Goal: Task Accomplishment & Management: Use online tool/utility

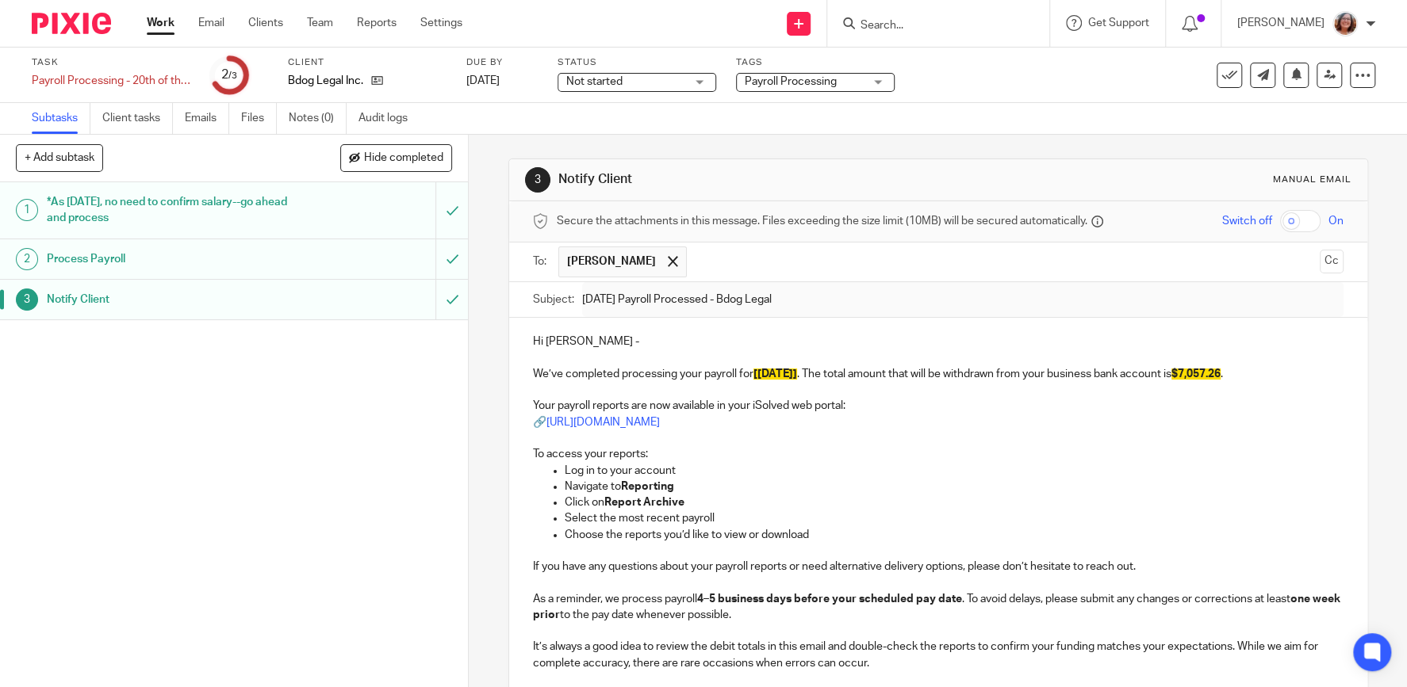
click at [157, 26] on link "Work" at bounding box center [161, 23] width 28 height 16
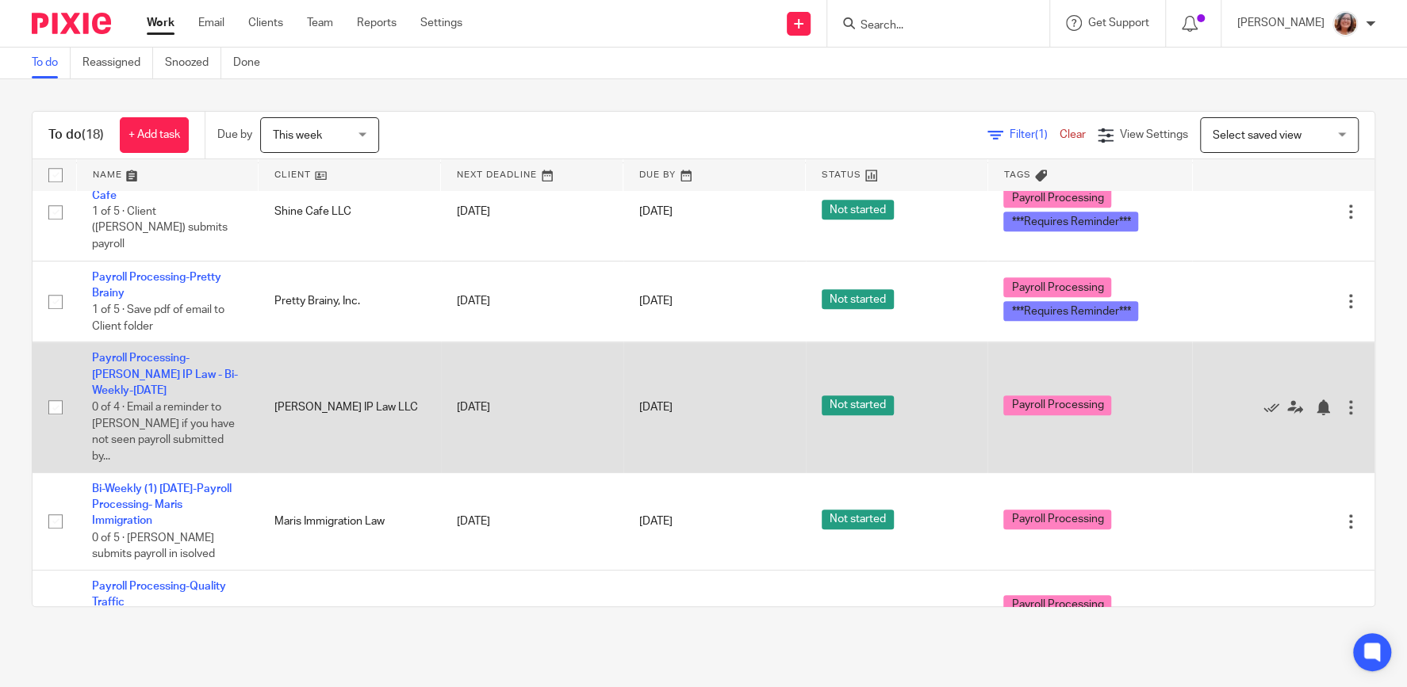
scroll to position [881, 0]
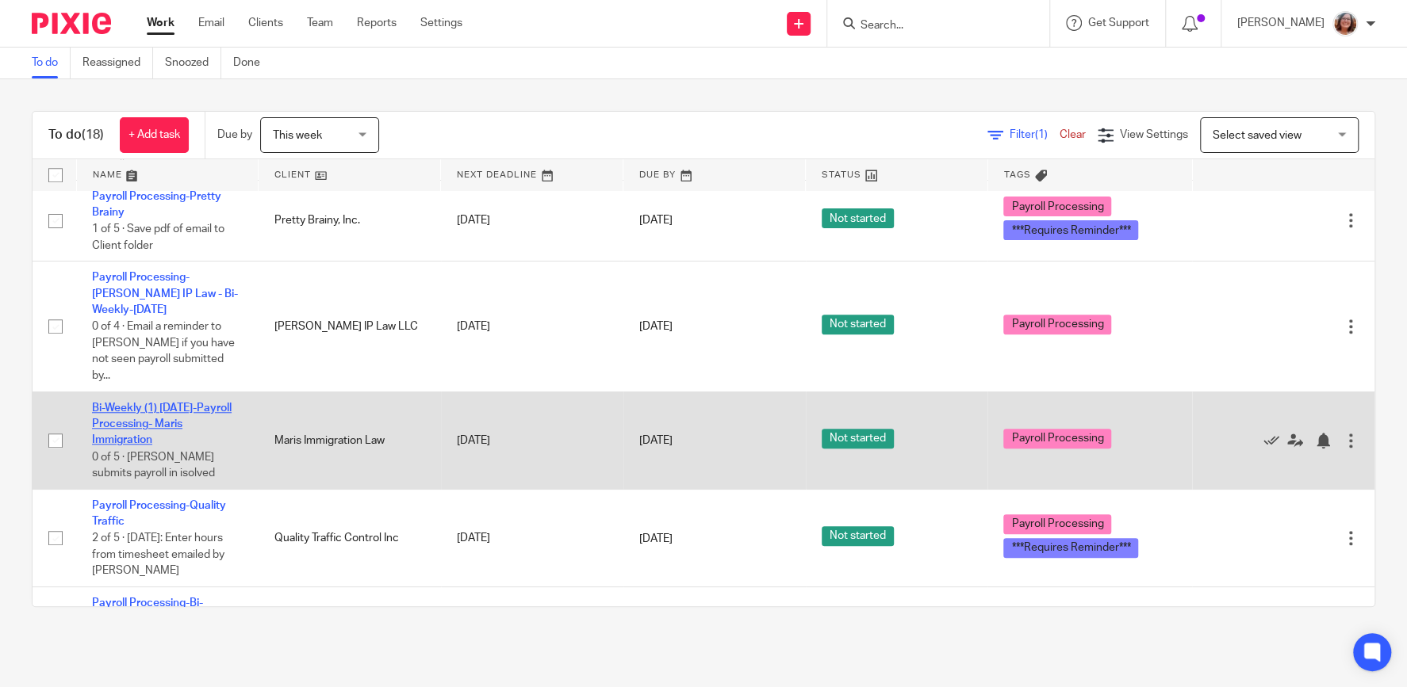
click at [159, 403] on link "Bi-Weekly (1) [DATE]-Payroll Processing- Maris Immigration" at bounding box center [162, 425] width 140 height 44
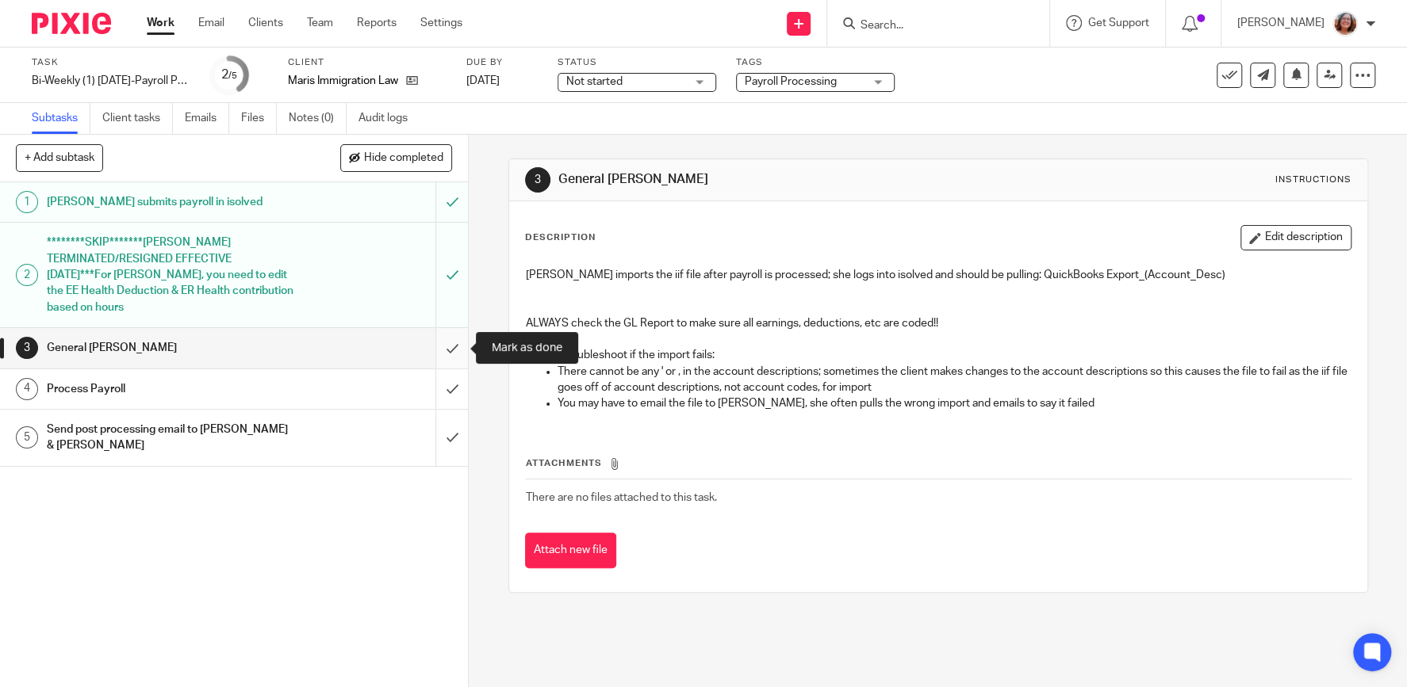
click at [451, 350] on input "submit" at bounding box center [234, 348] width 468 height 40
click at [445, 381] on input "submit" at bounding box center [234, 389] width 468 height 40
click at [455, 445] on input "submit" at bounding box center [234, 438] width 468 height 56
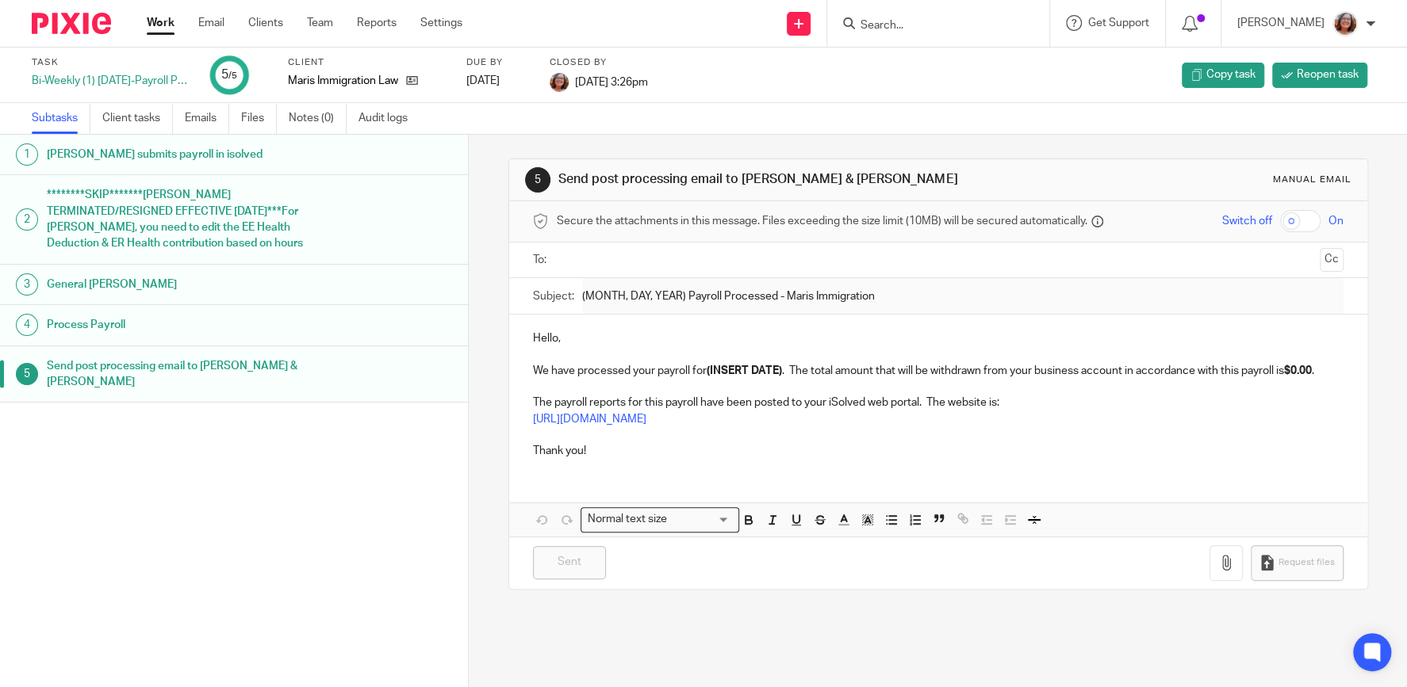
click at [156, 26] on link "Work" at bounding box center [161, 23] width 28 height 16
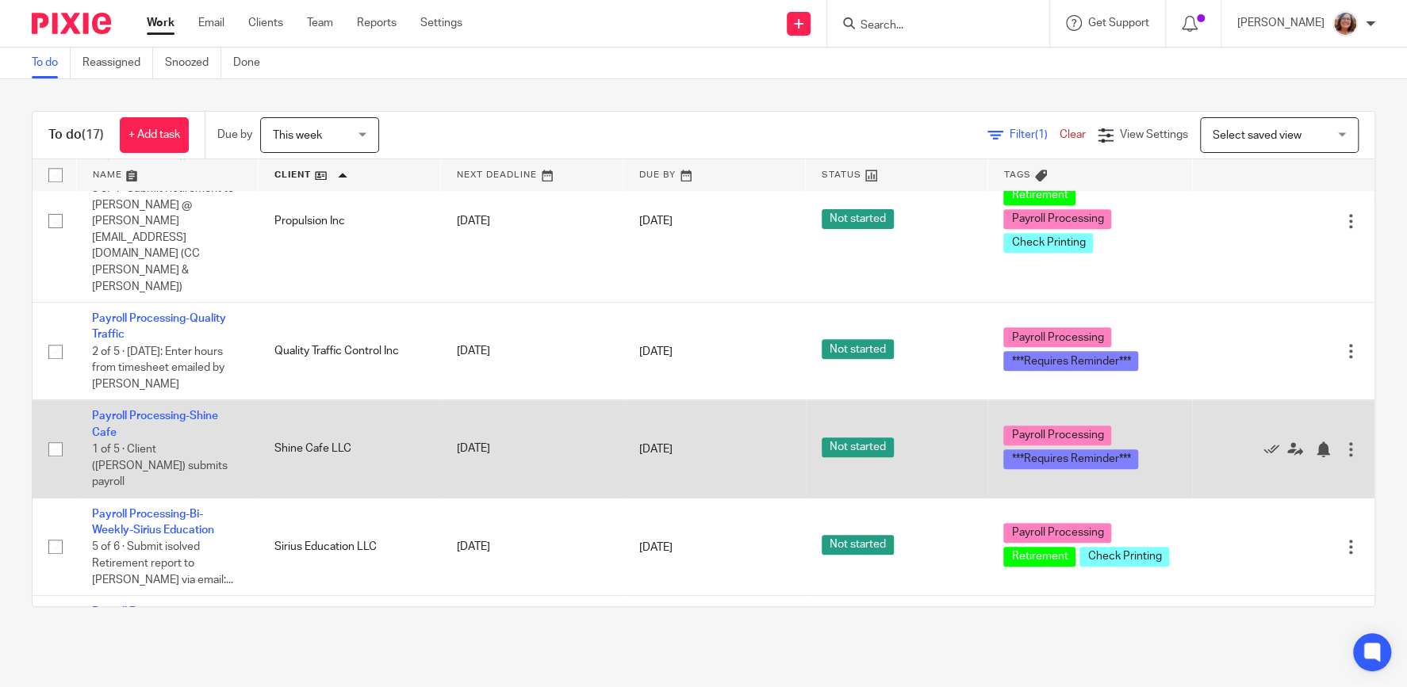
scroll to position [1186, 0]
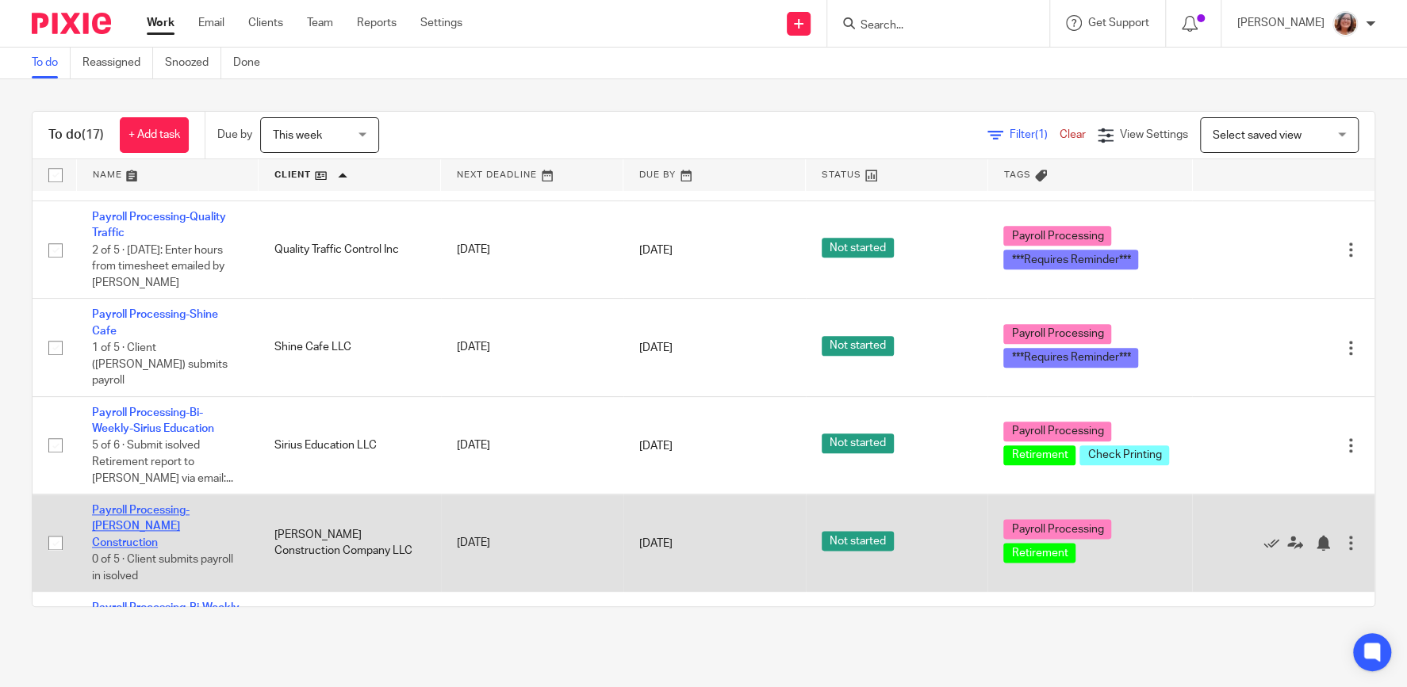
click at [184, 505] on link "Payroll Processing-[PERSON_NAME] Construction" at bounding box center [141, 527] width 98 height 44
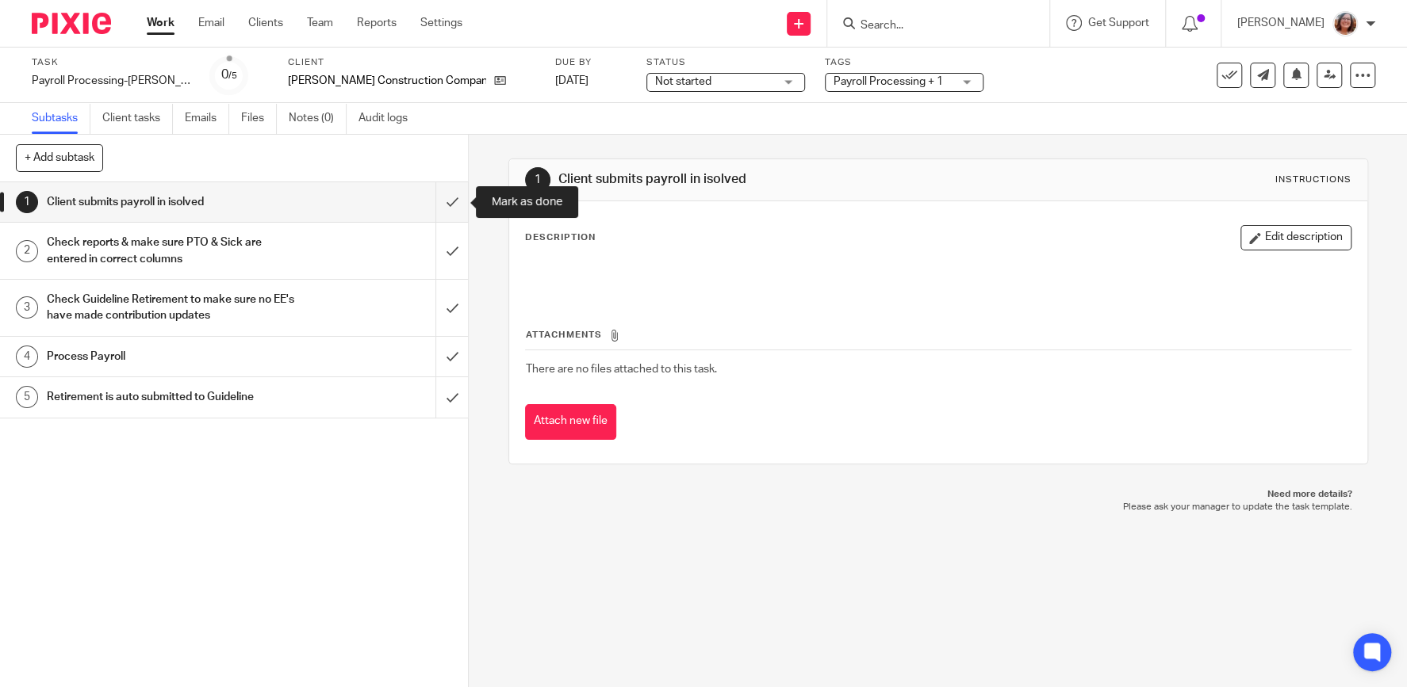
click at [459, 204] on input "submit" at bounding box center [234, 202] width 468 height 40
click at [457, 251] on input "submit" at bounding box center [234, 251] width 468 height 56
click at [451, 297] on input "submit" at bounding box center [234, 308] width 468 height 56
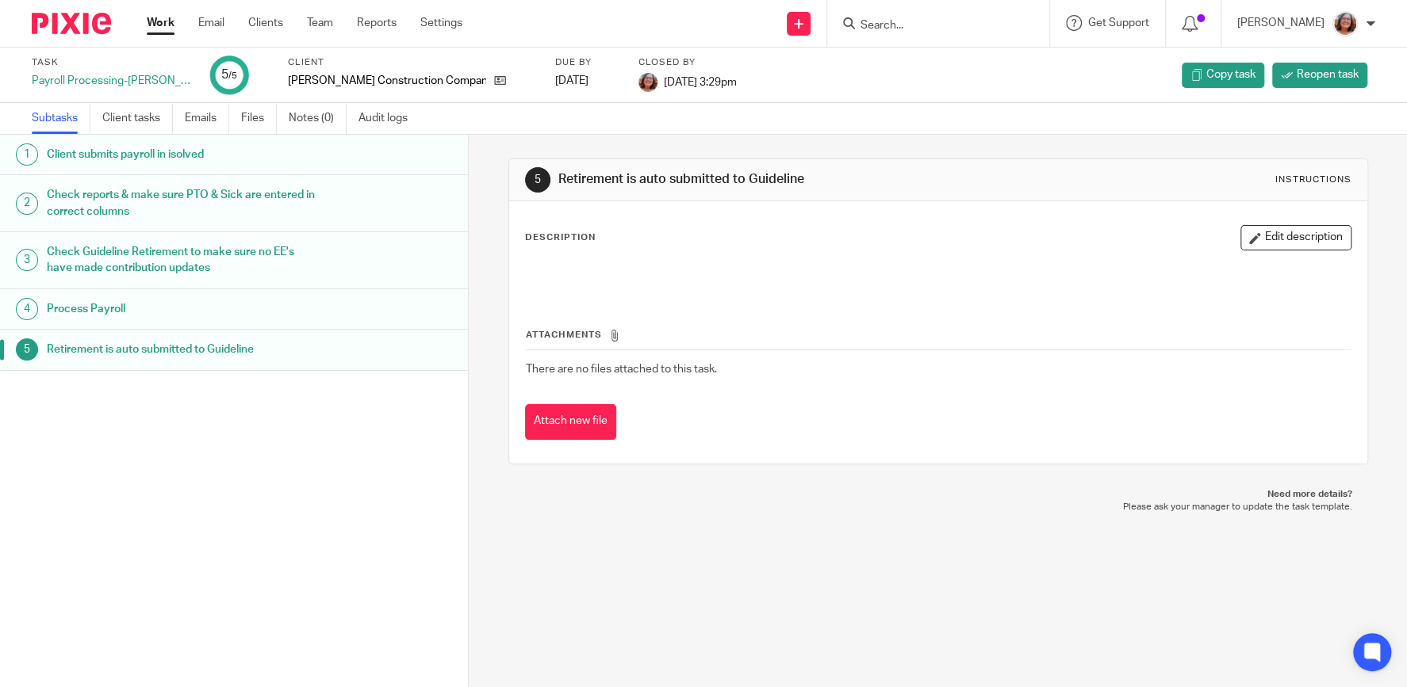
click at [155, 17] on link "Work" at bounding box center [161, 23] width 28 height 16
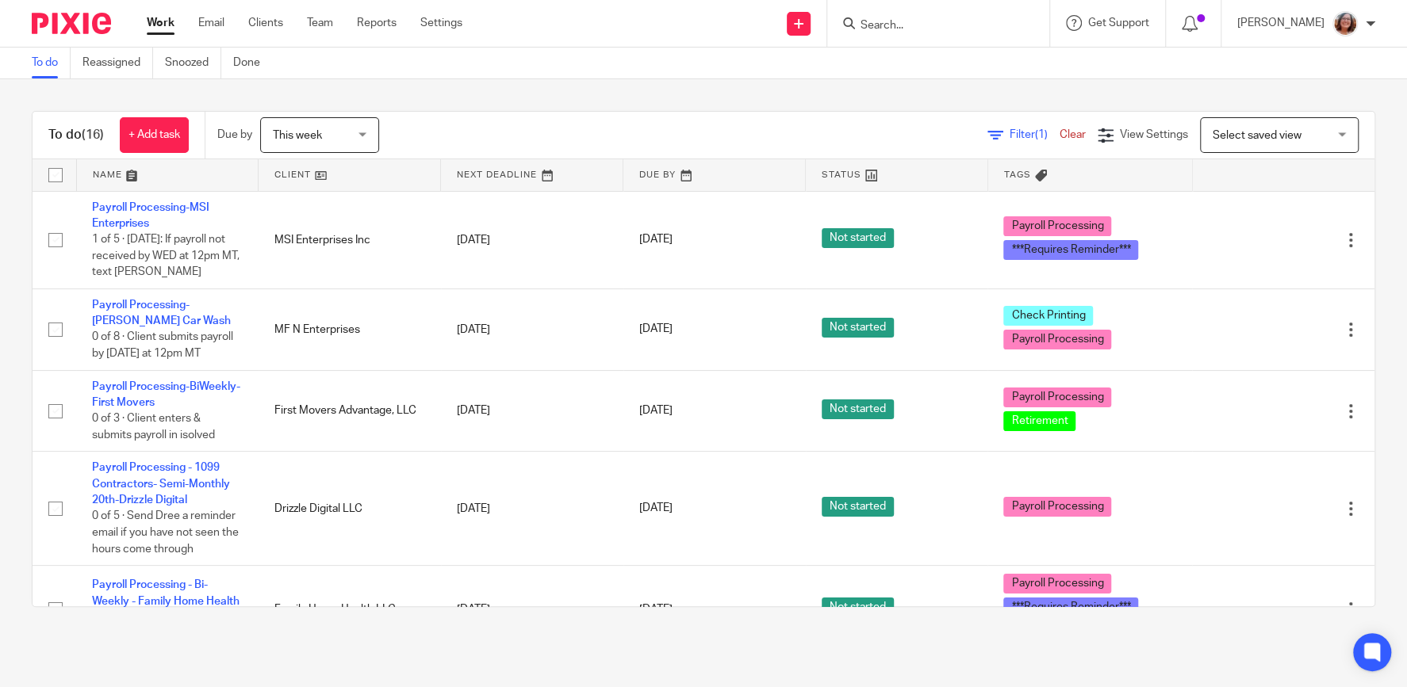
click at [295, 178] on link at bounding box center [349, 175] width 182 height 32
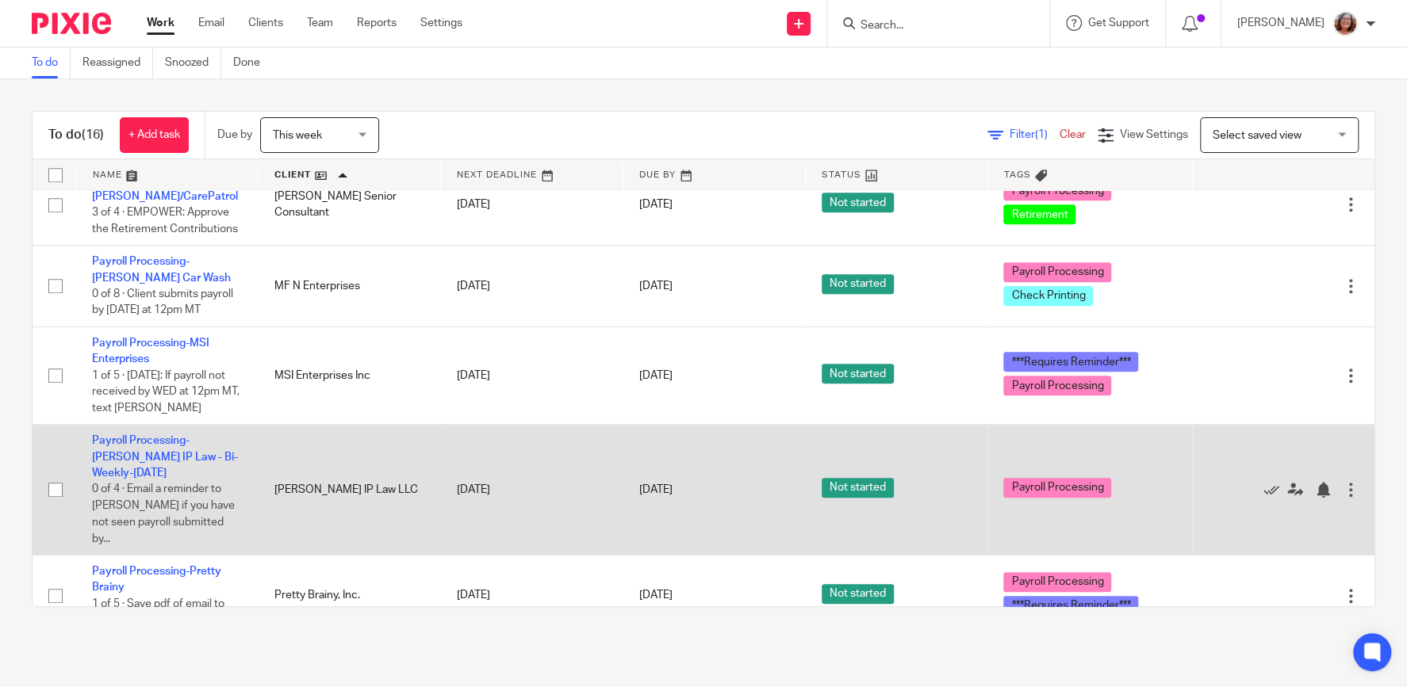
scroll to position [610, 0]
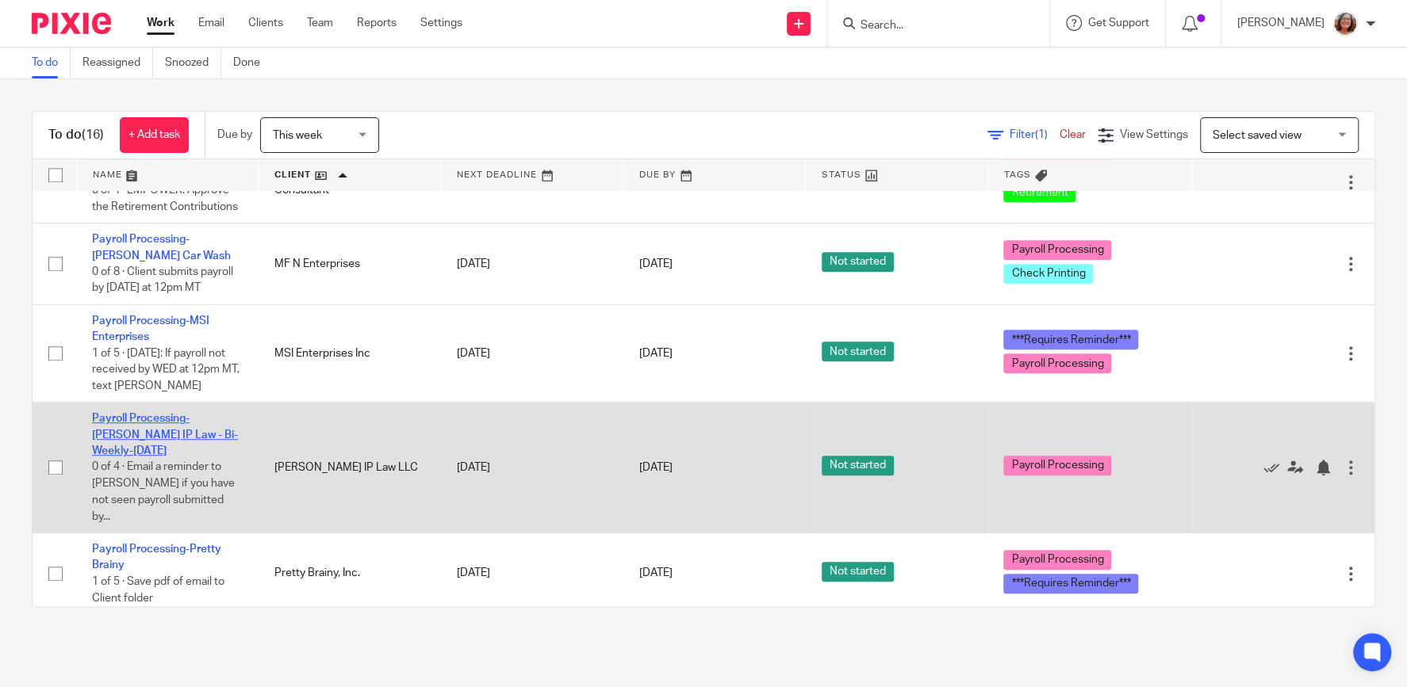
click at [170, 442] on link "Payroll Processing-[PERSON_NAME] IP Law - Bi-Weekly-[DATE]" at bounding box center [165, 435] width 146 height 44
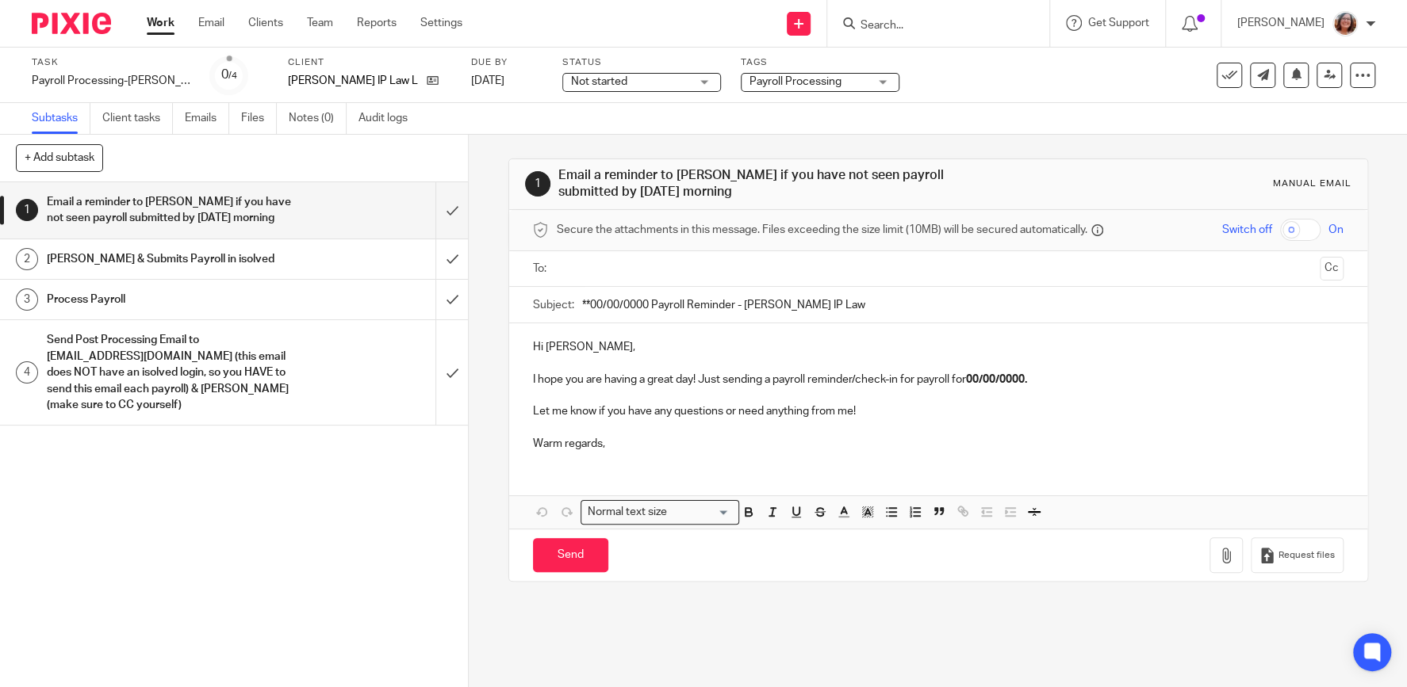
click at [599, 266] on input "text" at bounding box center [937, 269] width 751 height 18
drag, startPoint x: 649, startPoint y: 304, endPoint x: 530, endPoint y: 309, distance: 118.3
click at [582, 309] on input "**00/00/0000 Payroll Reminder - Nielsen IP Law" at bounding box center [962, 308] width 761 height 36
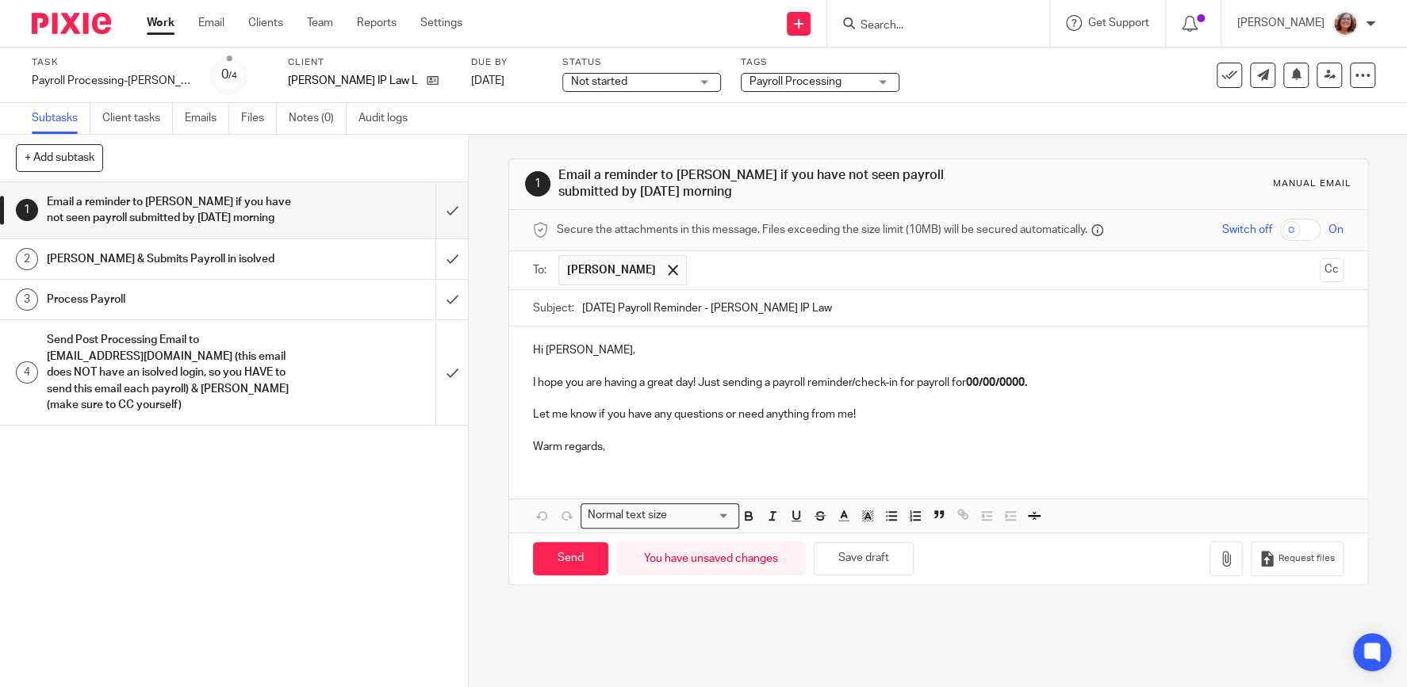
type input "9/19/25 Payroll Reminder - Nielsen IP Law"
click at [1027, 379] on strong "00/00/0000." at bounding box center [996, 382] width 61 height 11
drag, startPoint x: 955, startPoint y: 378, endPoint x: 856, endPoint y: 378, distance: 98.3
click at [856, 378] on p "I hope you are having a great day! Just sending a payroll reminder/check-in for…" at bounding box center [938, 383] width 810 height 16
click at [612, 446] on p "Warm regards," at bounding box center [938, 447] width 810 height 16
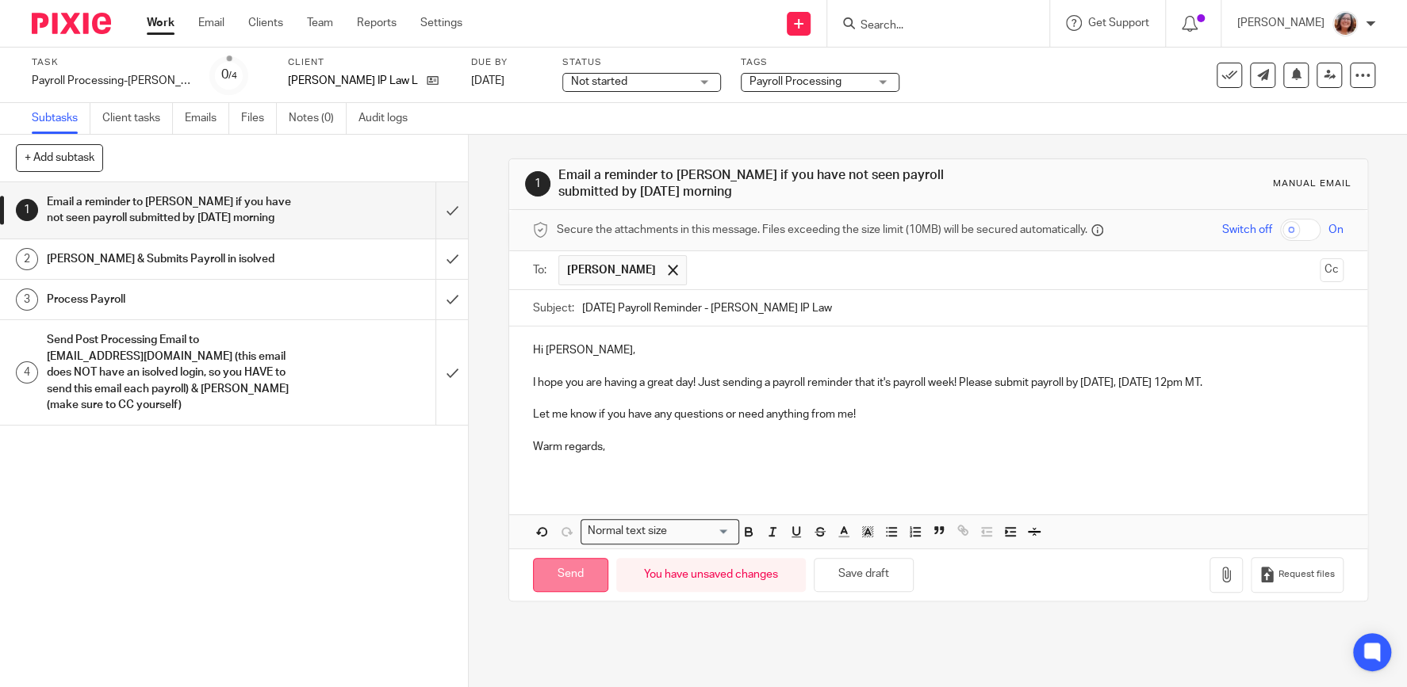
click at [595, 584] on input "Send" at bounding box center [570, 575] width 75 height 34
type input "Sent"
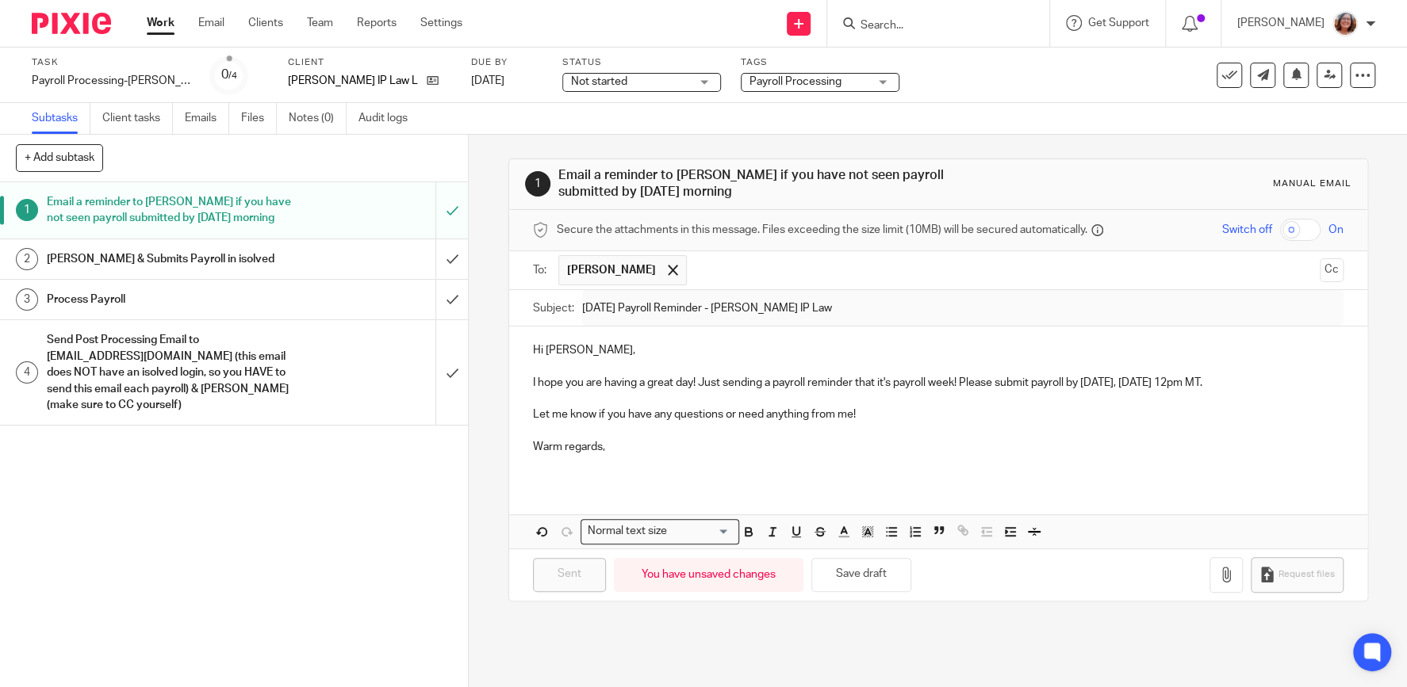
click at [166, 16] on link "Work" at bounding box center [161, 23] width 28 height 16
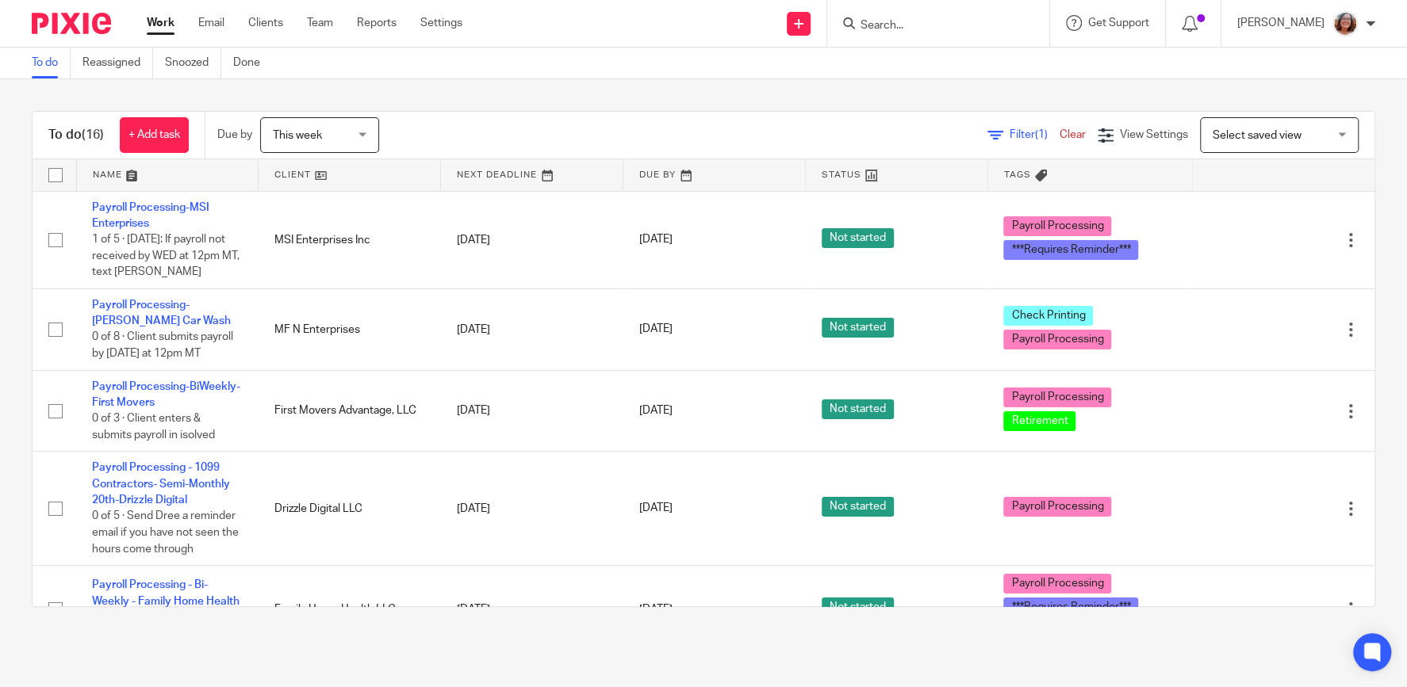
click at [308, 174] on link at bounding box center [349, 175] width 182 height 32
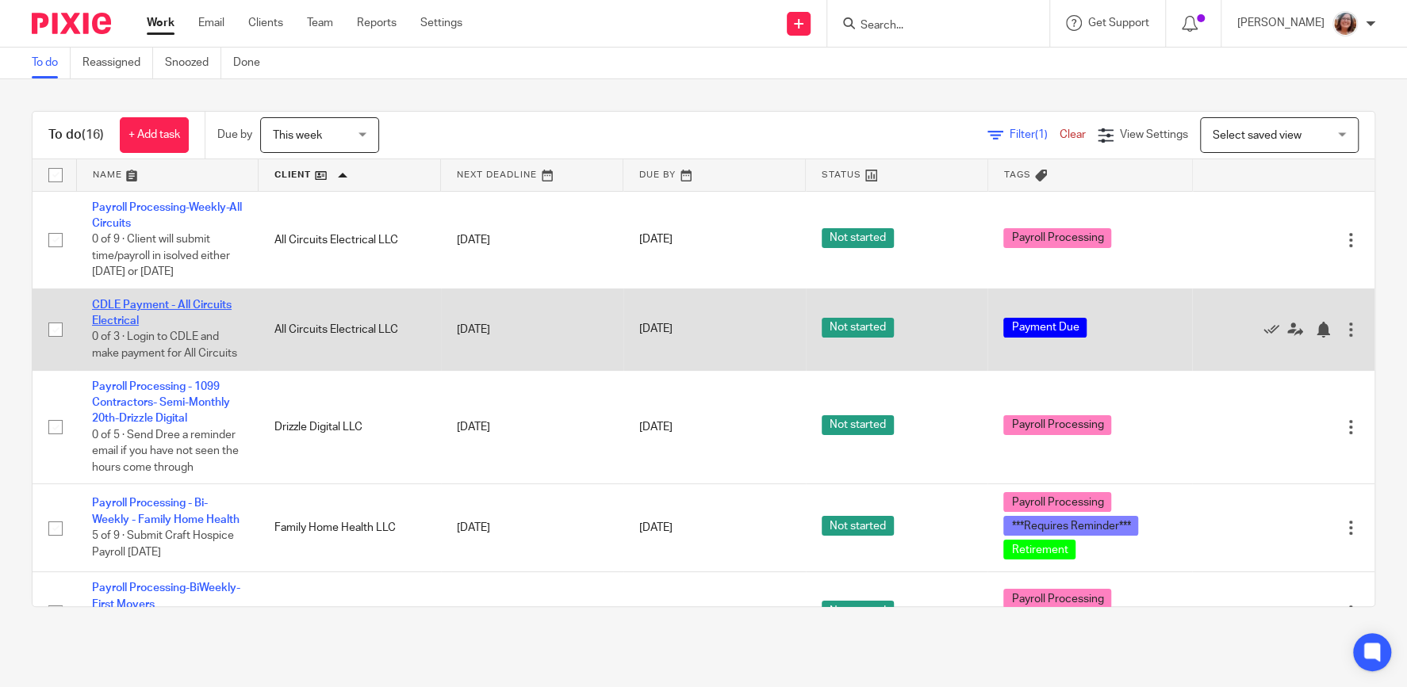
click at [203, 307] on link "CDLE Payment - All Circuits Electrical" at bounding box center [162, 313] width 140 height 27
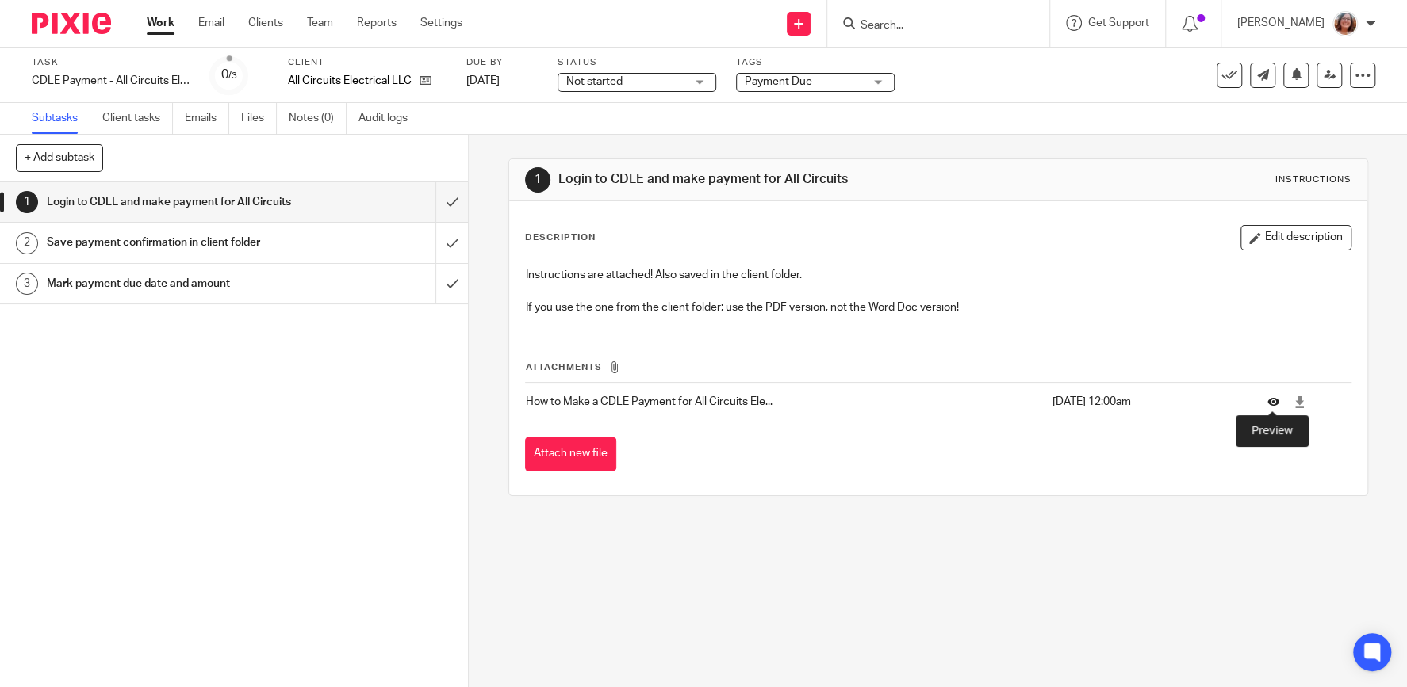
click at [1271, 402] on icon at bounding box center [1273, 402] width 12 height 12
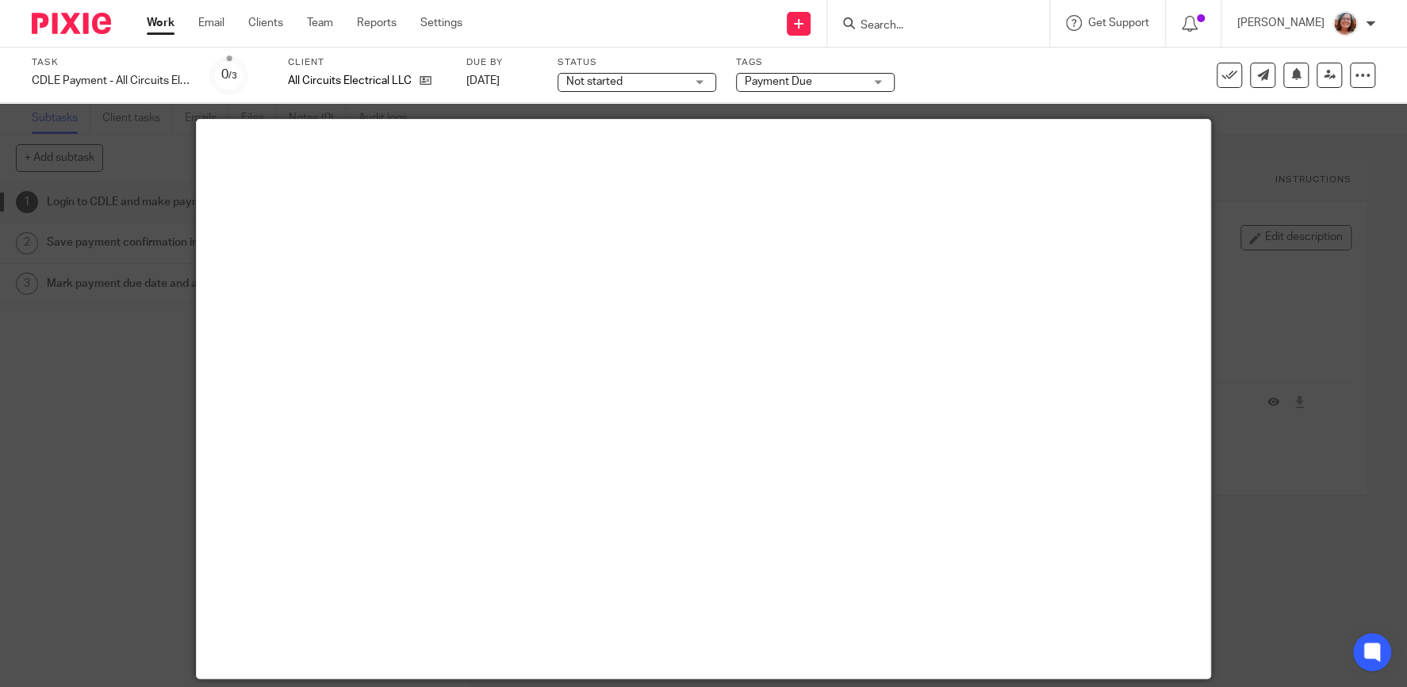
click at [119, 379] on div at bounding box center [703, 343] width 1407 height 687
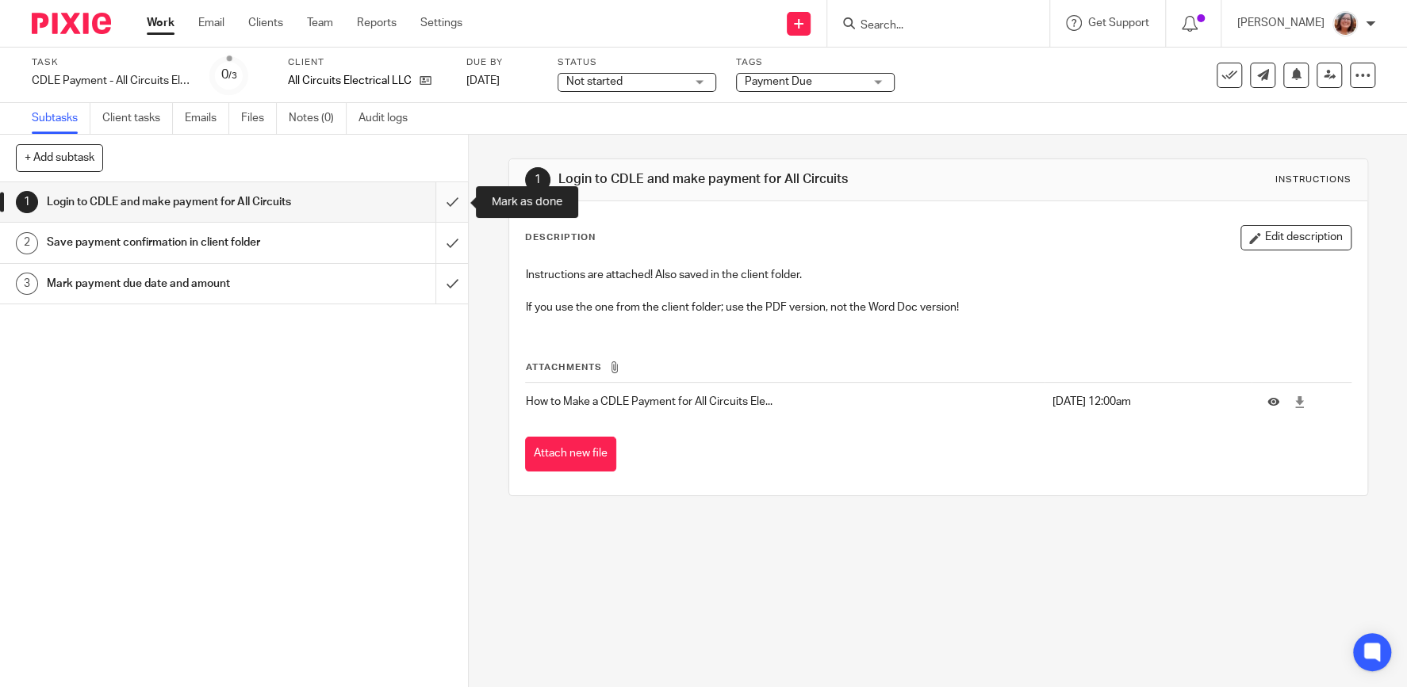
click at [454, 198] on input "submit" at bounding box center [234, 202] width 468 height 40
click at [460, 243] on input "submit" at bounding box center [234, 243] width 468 height 40
click at [456, 292] on input "submit" at bounding box center [234, 284] width 468 height 40
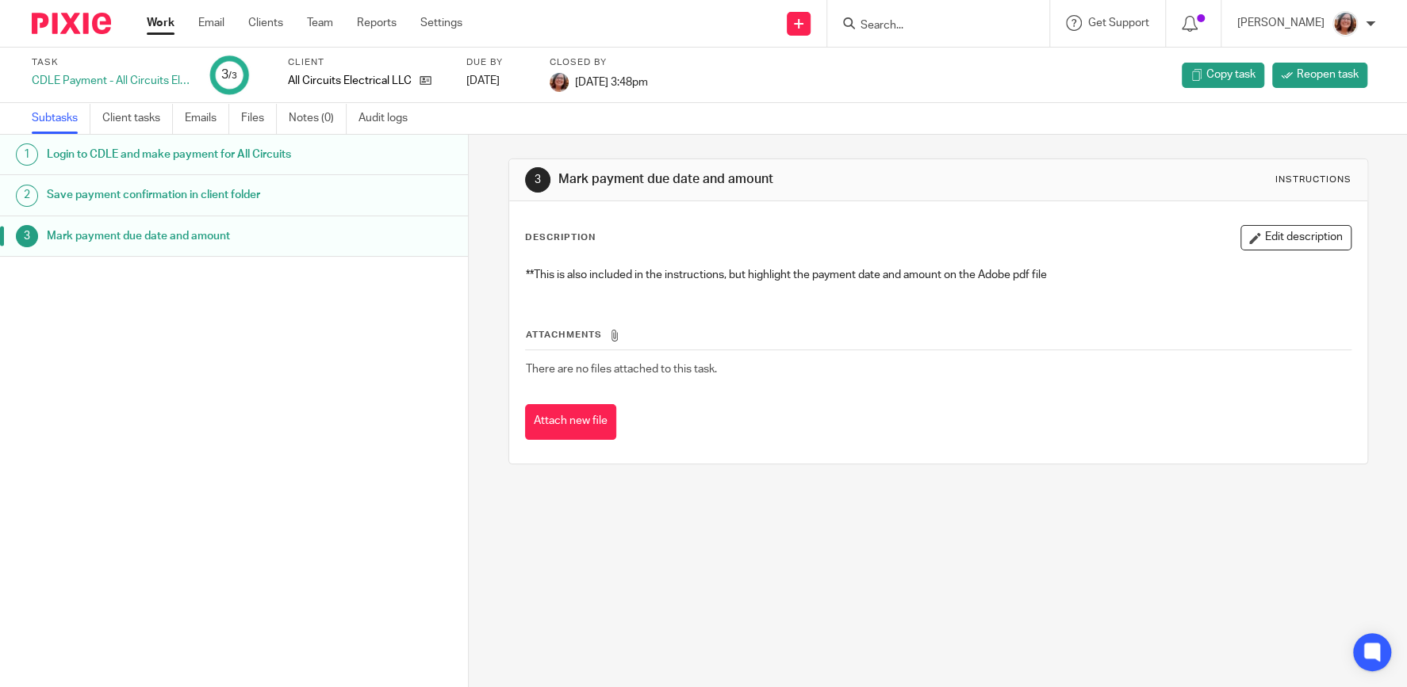
click at [167, 26] on link "Work" at bounding box center [161, 23] width 28 height 16
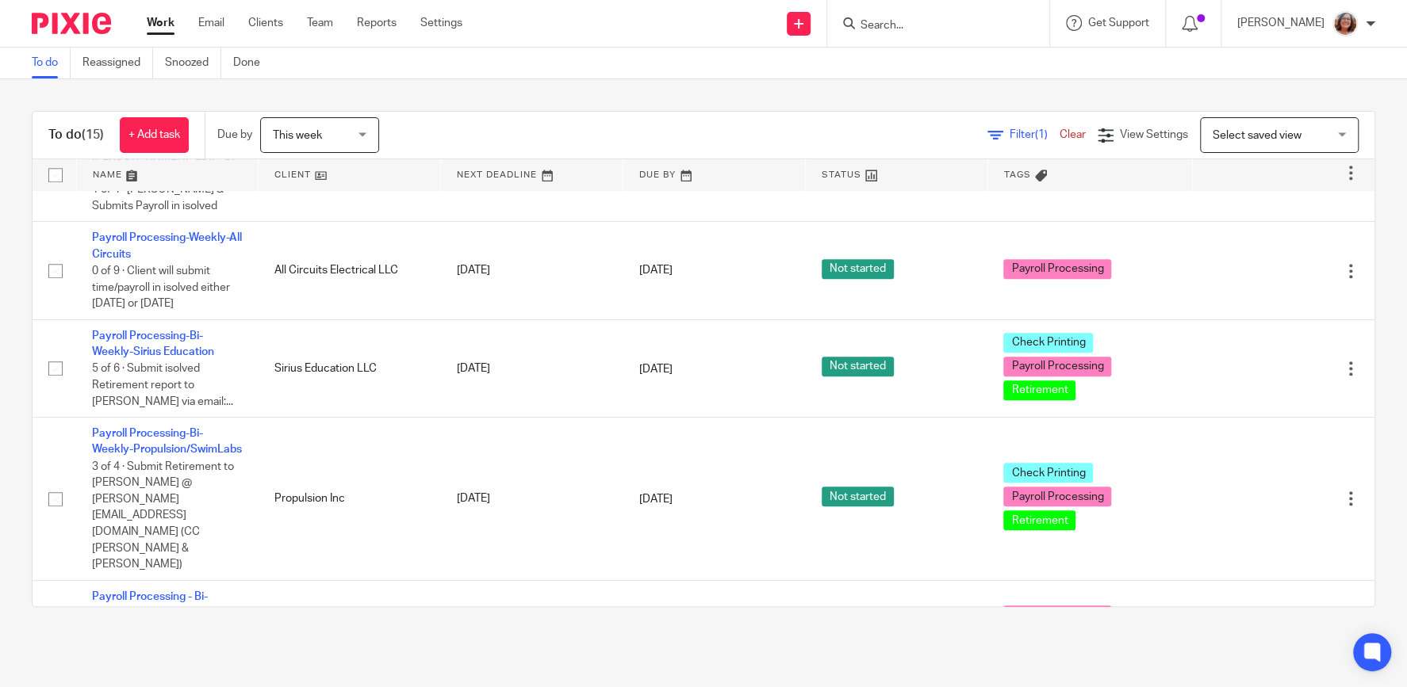
scroll to position [1005, 0]
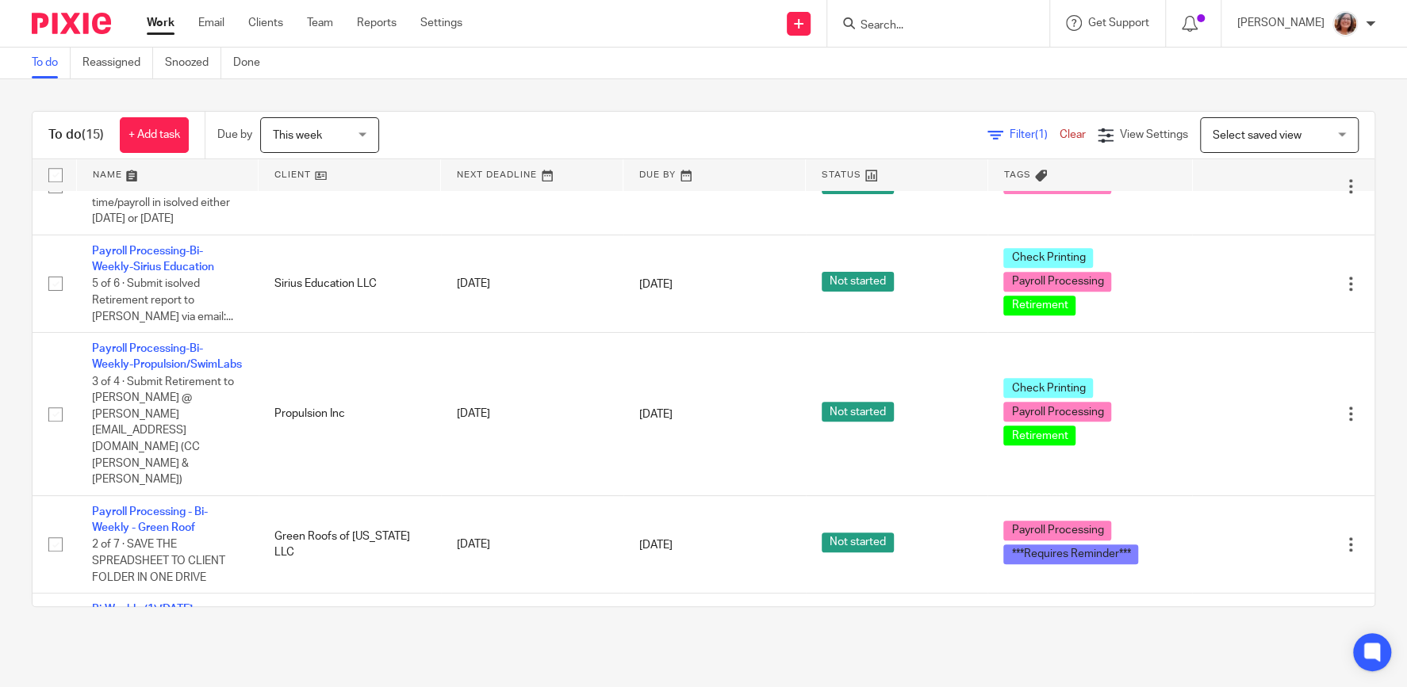
click at [293, 176] on link at bounding box center [349, 175] width 182 height 32
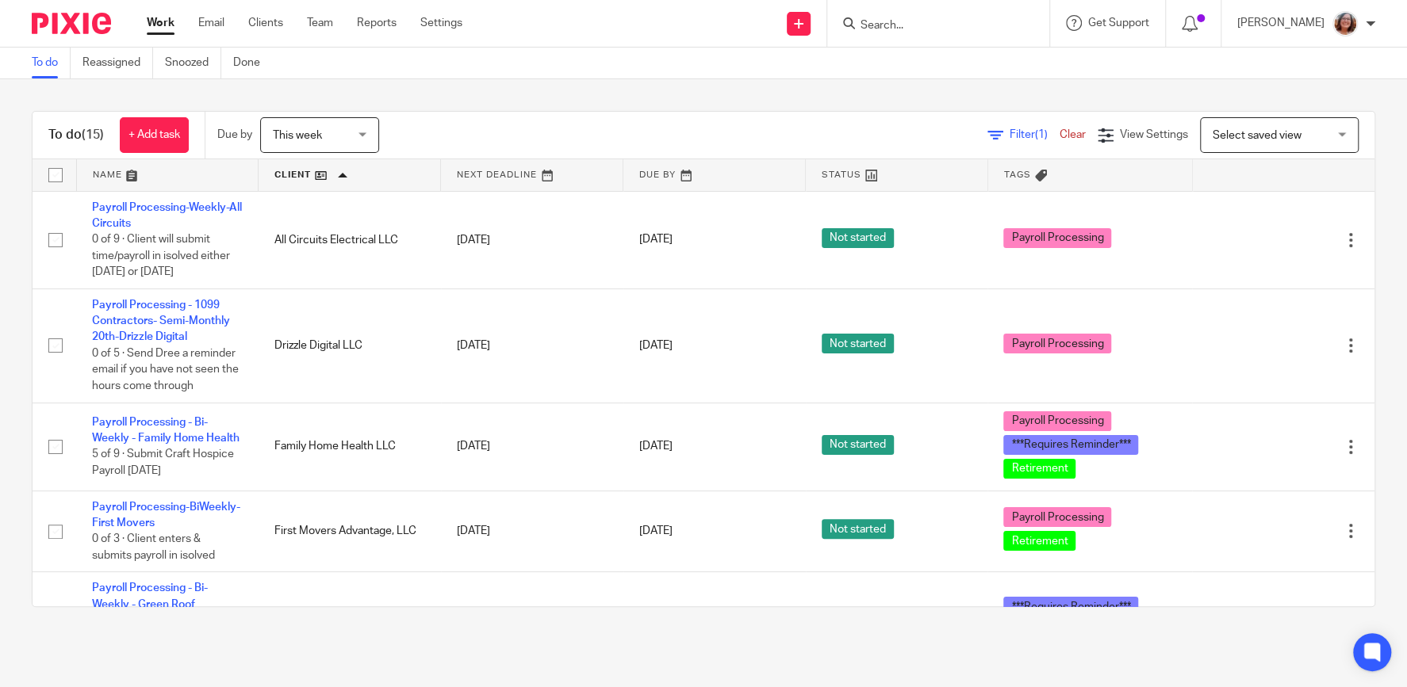
click at [620, 89] on div "To do (15) + Add task Due by This week This week [DATE] [DATE] This week Next w…" at bounding box center [703, 359] width 1407 height 560
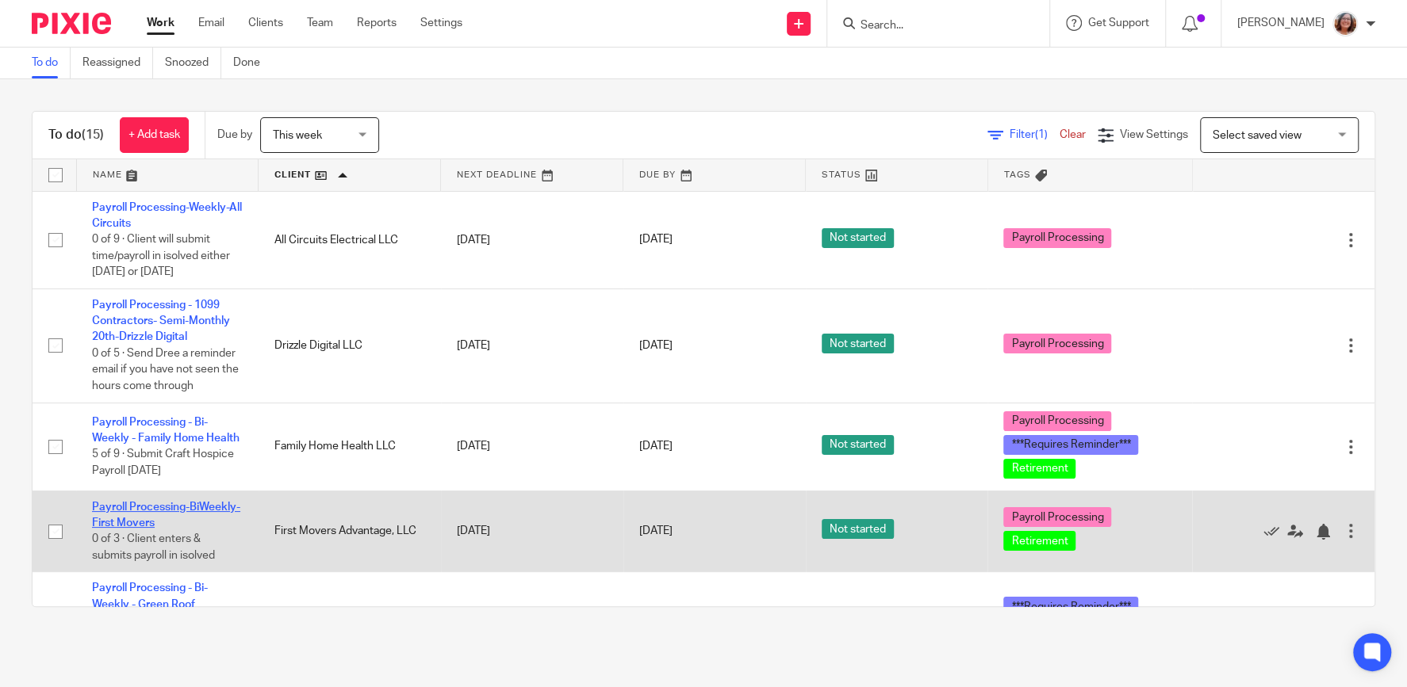
click at [180, 511] on link "Payroll Processing-BiWeekly-First Movers" at bounding box center [166, 515] width 148 height 27
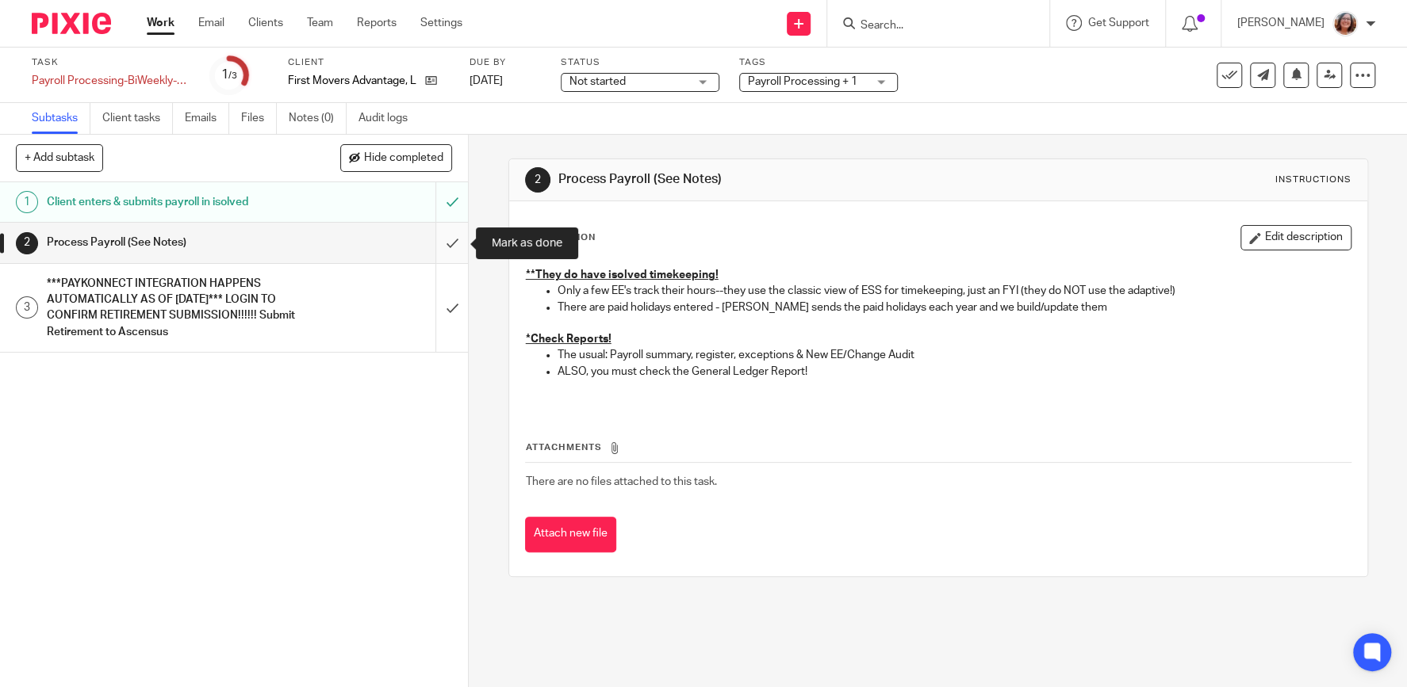
click at [450, 241] on input "submit" at bounding box center [234, 243] width 468 height 40
click at [452, 324] on input "submit" at bounding box center [234, 308] width 468 height 88
